Goal: Transaction & Acquisition: Obtain resource

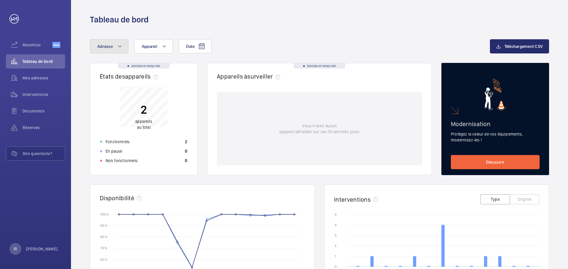
click at [108, 47] on span "Adresse" at bounding box center [104, 46] width 15 height 5
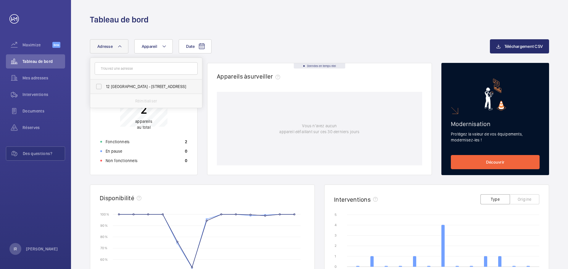
click at [134, 86] on span "12 [GEOGRAPHIC_DATA] - [STREET_ADDRESS]" at bounding box center [146, 87] width 81 height 6
click at [105, 86] on input "12 [GEOGRAPHIC_DATA] - [STREET_ADDRESS]" at bounding box center [99, 87] width 12 height 12
checkbox input "true"
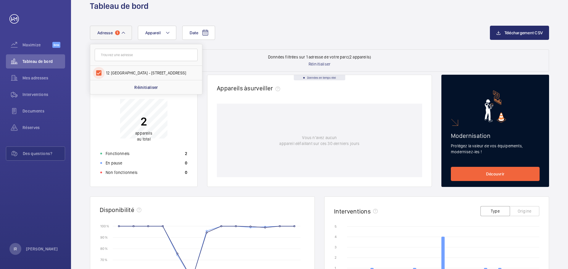
scroll to position [12, 0]
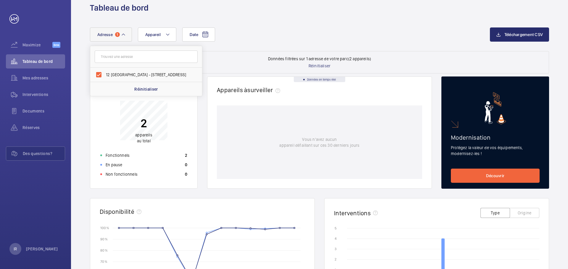
click at [293, 32] on div "Date Adresse [STREET_ADDRESS] Appareil" at bounding box center [290, 34] width 400 height 14
click at [42, 110] on span "Documents" at bounding box center [43, 111] width 43 height 6
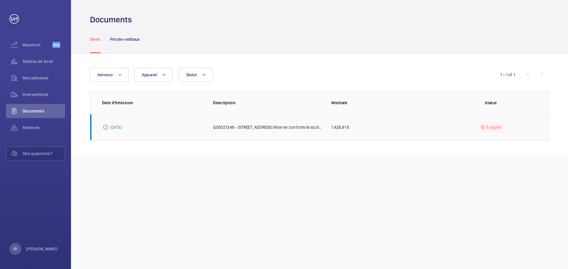
click at [270, 129] on p "Q00021348 - [STREET_ADDRESS] Mise en conformité accès machinerie" at bounding box center [267, 127] width 109 height 6
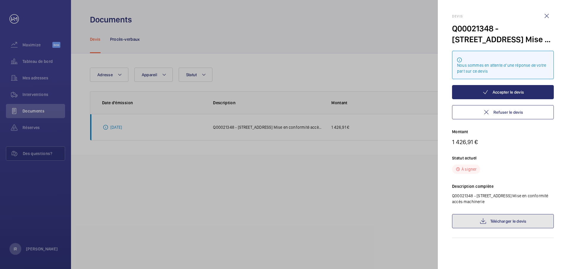
click at [521, 222] on link "Télécharger le devis" at bounding box center [503, 221] width 102 height 14
click at [44, 184] on div at bounding box center [284, 134] width 568 height 269
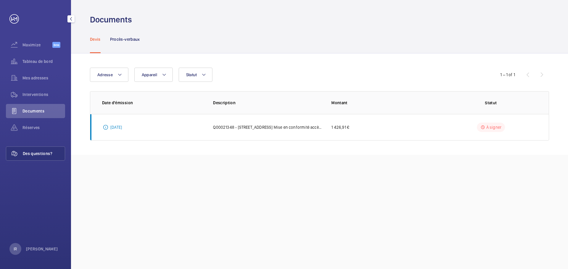
click at [47, 157] on div "Des questions?" at bounding box center [35, 154] width 59 height 14
